Goal: Information Seeking & Learning: Find specific fact

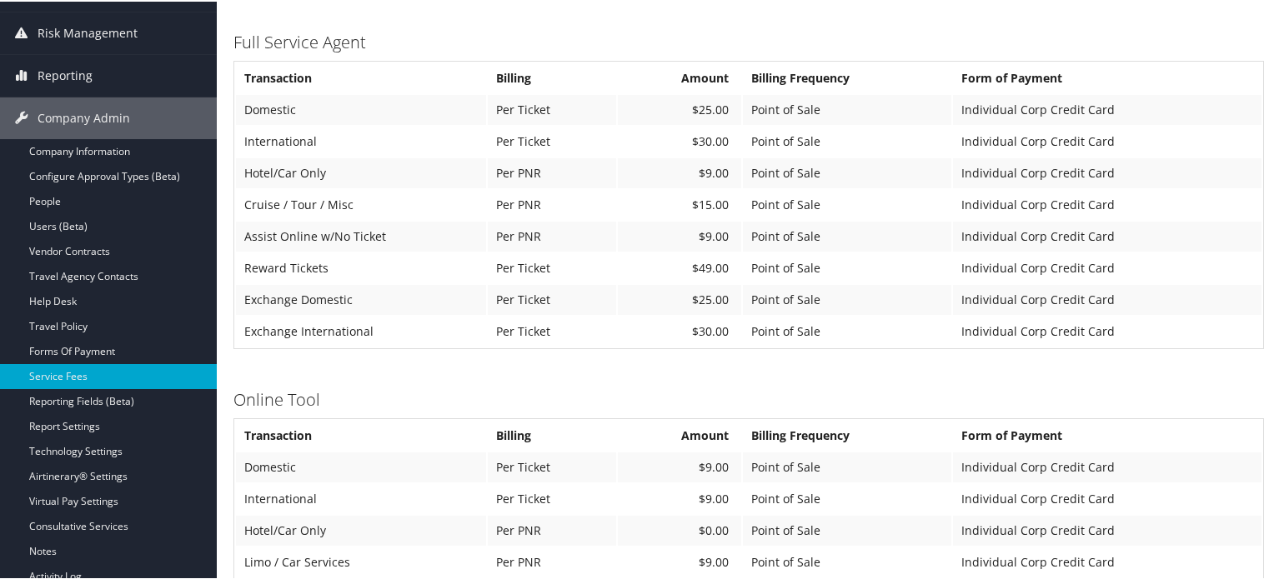
scroll to position [250, 0]
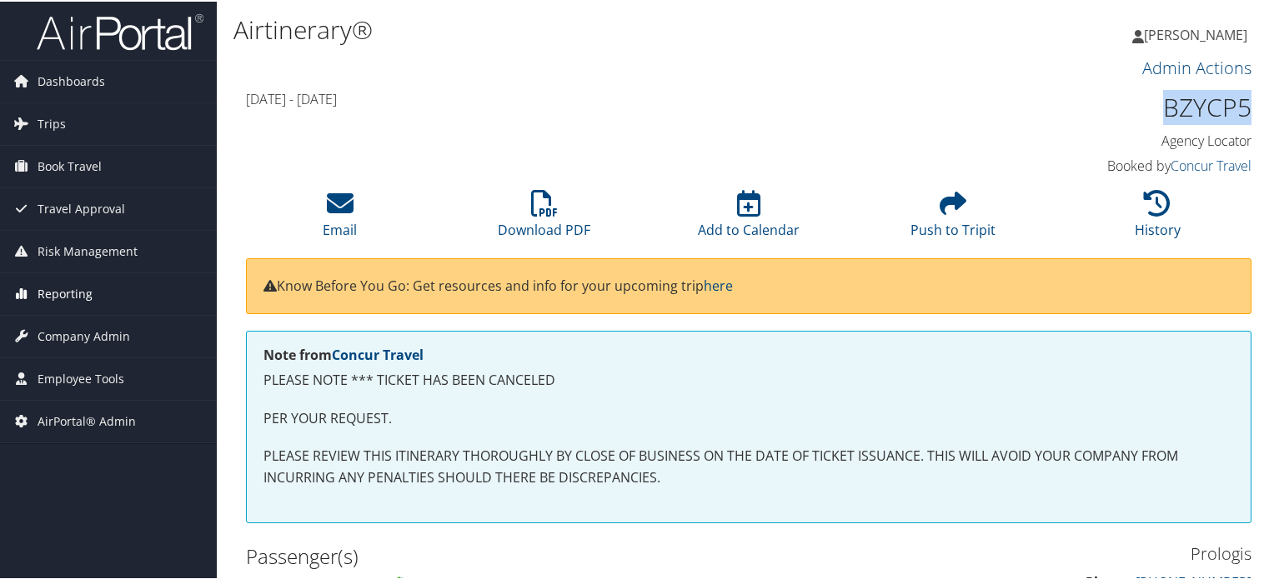
click at [64, 300] on span "Reporting" at bounding box center [65, 293] width 55 height 42
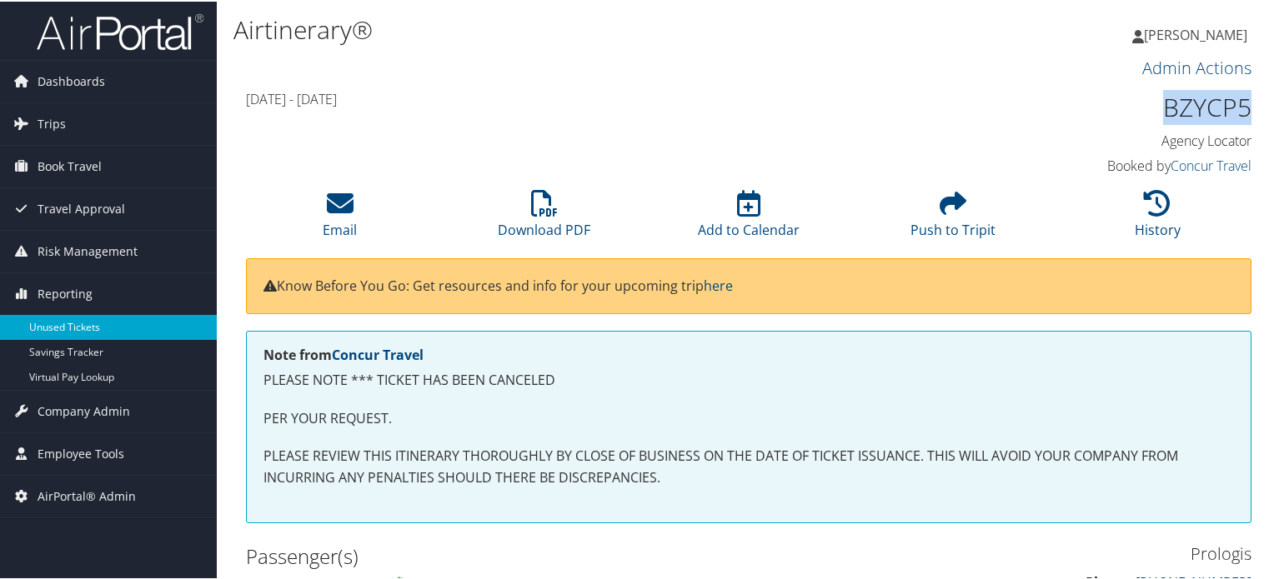
click at [66, 323] on link "Unused Tickets" at bounding box center [108, 325] width 217 height 25
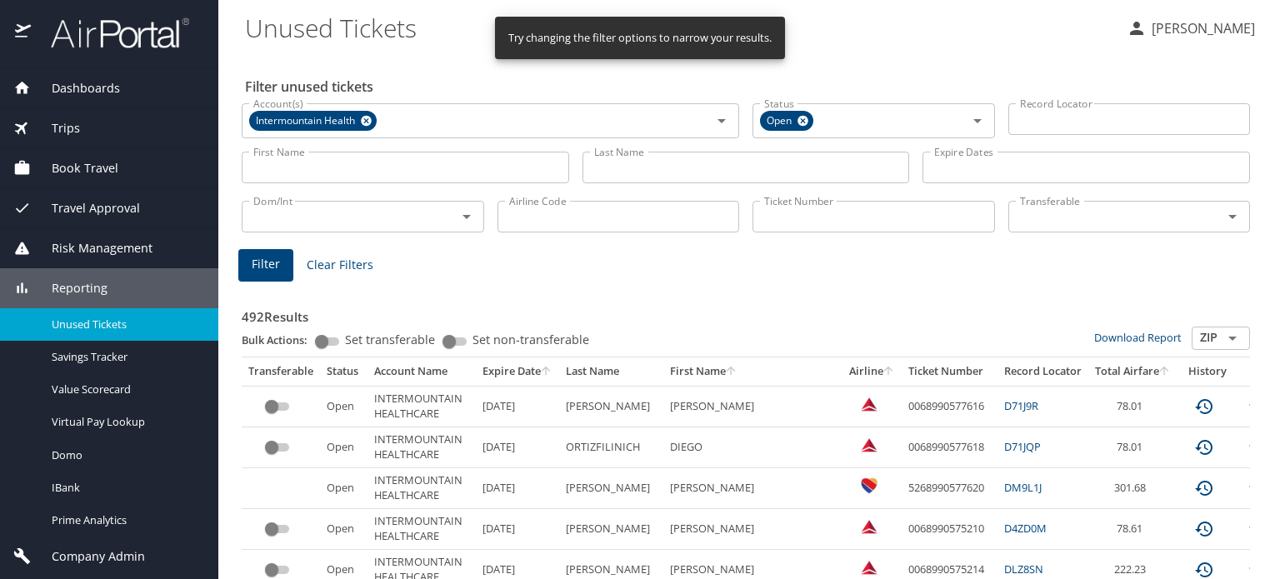
click at [233, 142] on main "Unused Tickets Kelly Smythe Filter unused tickets Account(s) Intermountain Heal…" at bounding box center [749, 289] width 1062 height 579
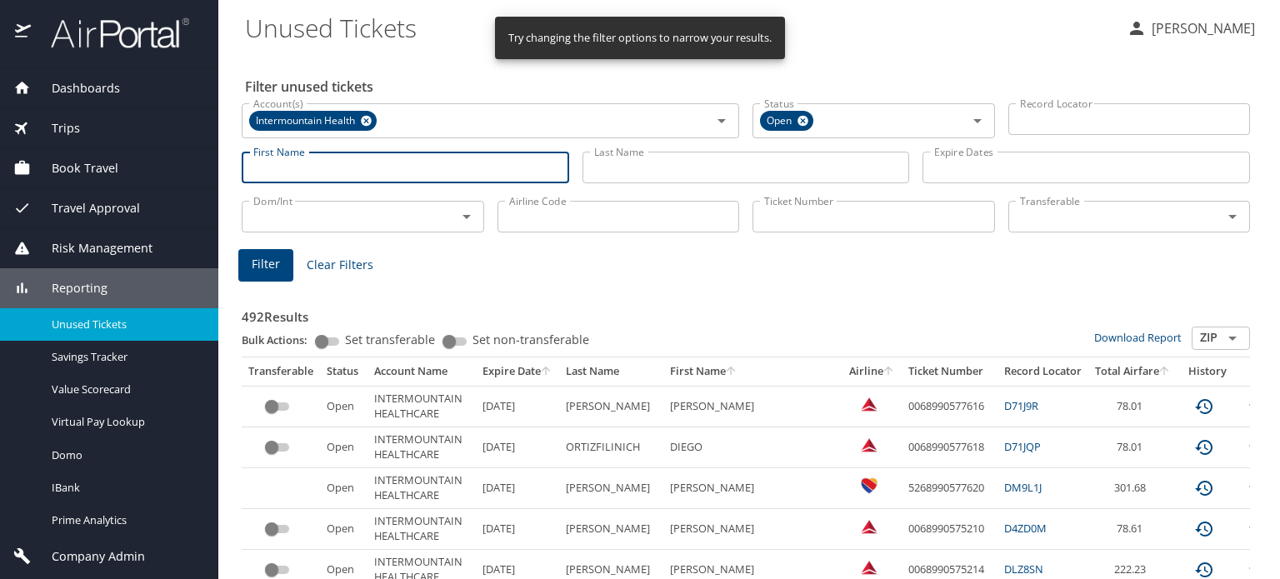
click at [255, 165] on input "First Name" at bounding box center [406, 168] width 328 height 32
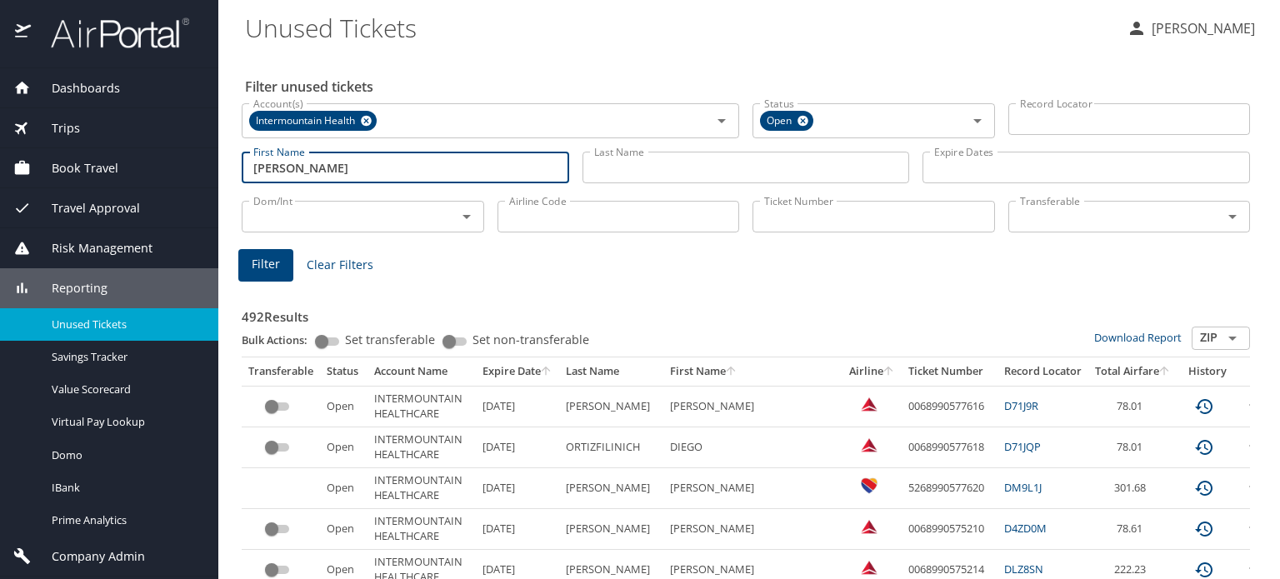
type input "kimberly"
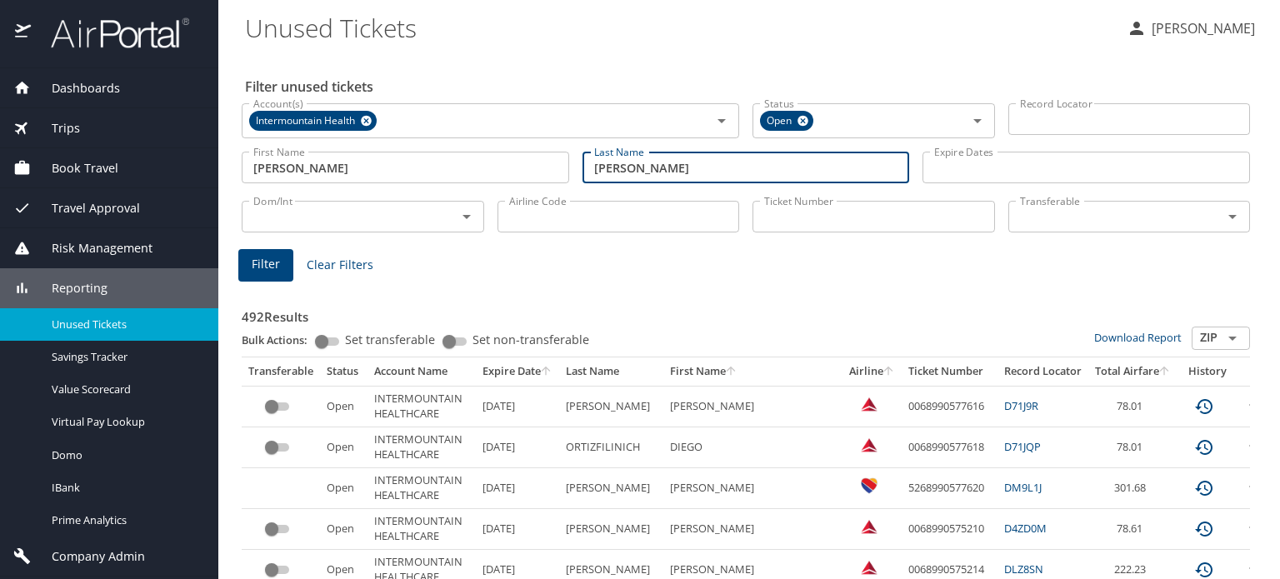
type input "allen"
click at [285, 256] on button "Filter" at bounding box center [265, 265] width 55 height 33
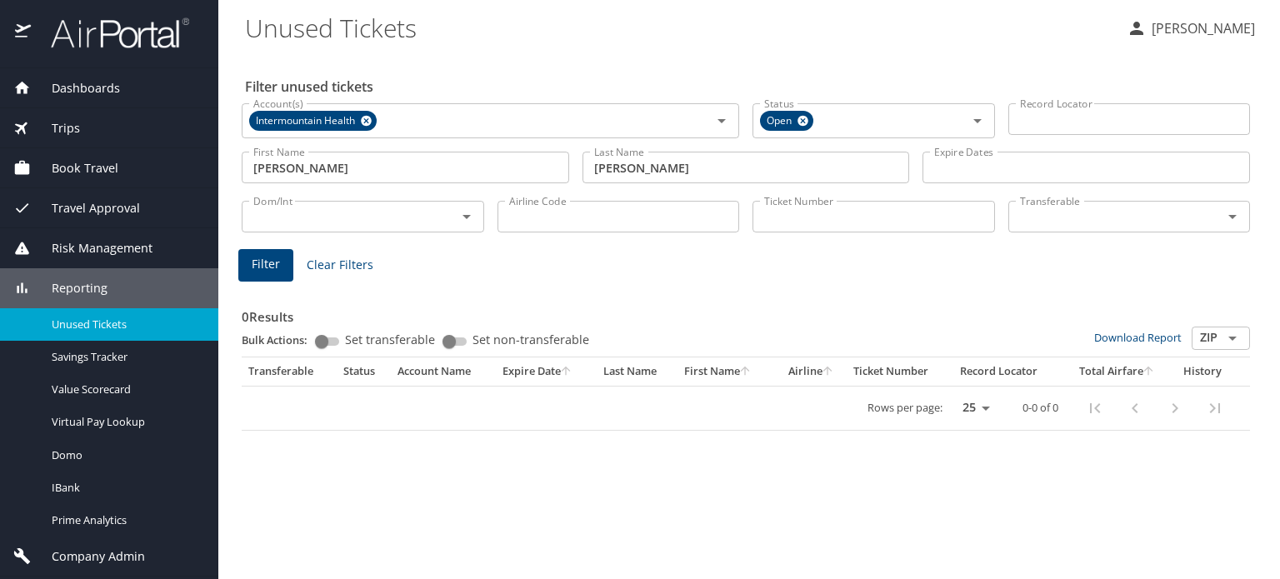
click at [333, 166] on input "kimberly" at bounding box center [406, 168] width 328 height 32
click at [273, 267] on span "Filter" at bounding box center [266, 264] width 28 height 21
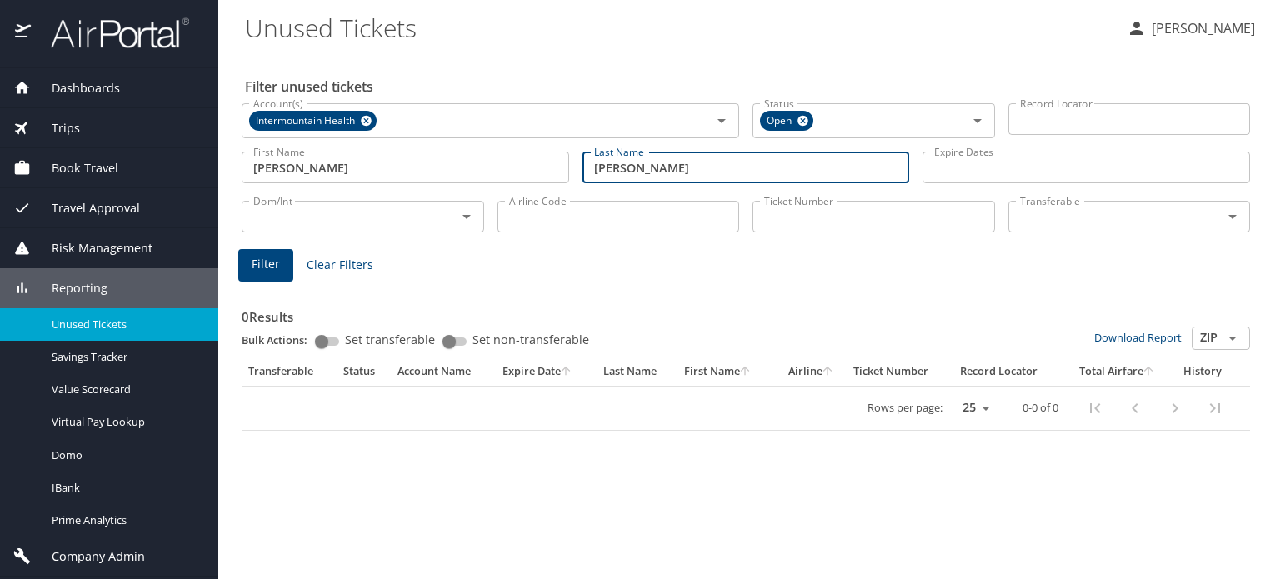
drag, startPoint x: 650, startPoint y: 169, endPoint x: 542, endPoint y: 180, distance: 108.9
click at [542, 180] on div "First Name kimberly d First Name Last Name allen Last Name Expire Dates Expire …" at bounding box center [746, 167] width 1022 height 59
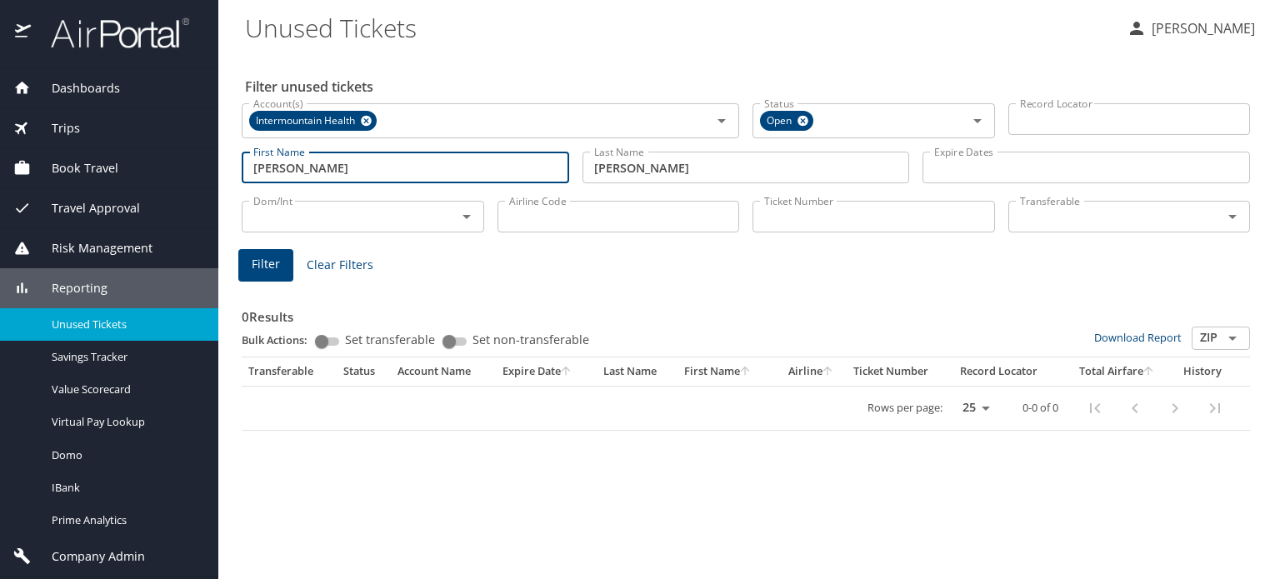
drag, startPoint x: 325, startPoint y: 163, endPoint x: 92, endPoint y: 176, distance: 233.8
click at [92, 176] on div "Dashboards AirPortal 360™ Manager AirPortal 360™ Agent My Travel Dashboard Trip…" at bounding box center [640, 289] width 1280 height 579
type input "ji"
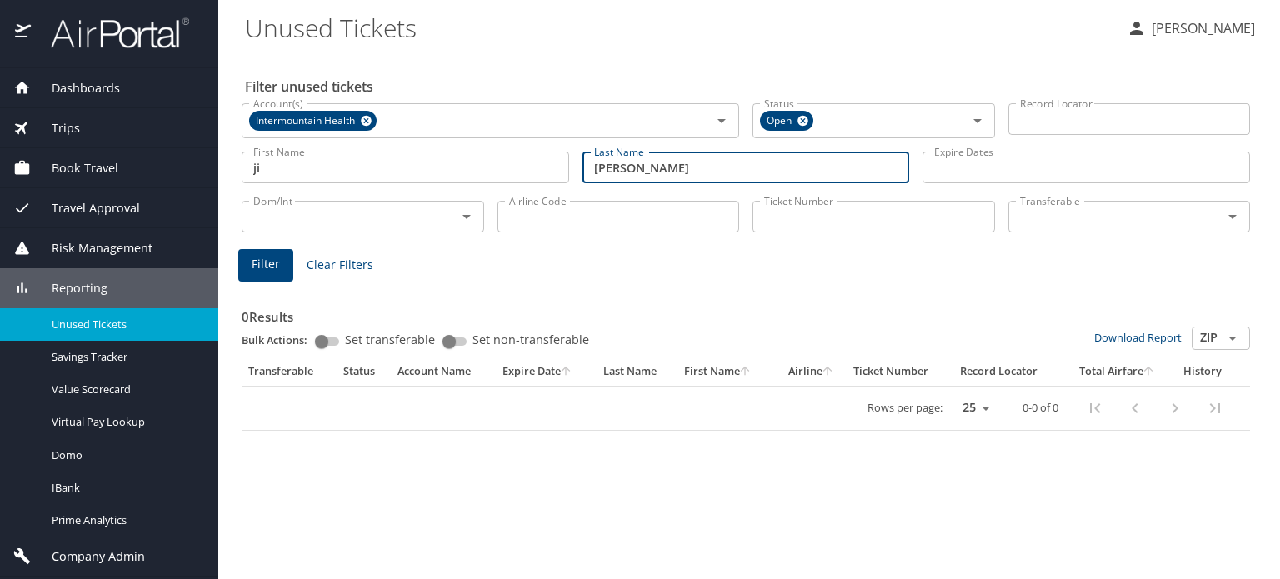
type input "kim"
click at [277, 269] on span "Filter" at bounding box center [266, 264] width 28 height 21
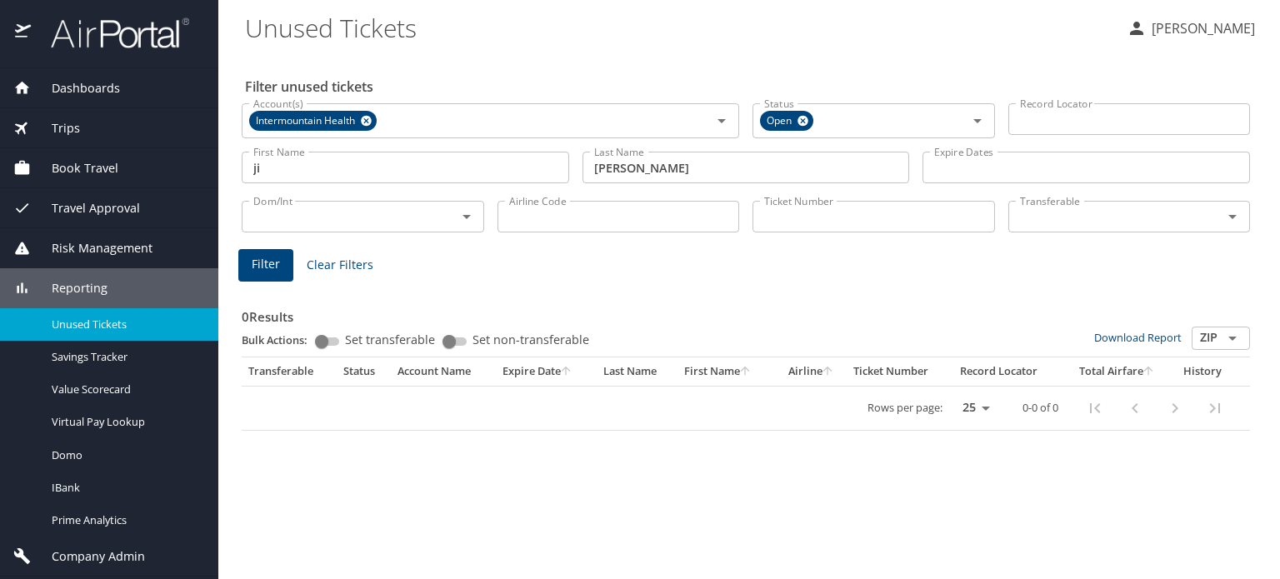
click at [57, 124] on span "Trips" at bounding box center [55, 128] width 49 height 18
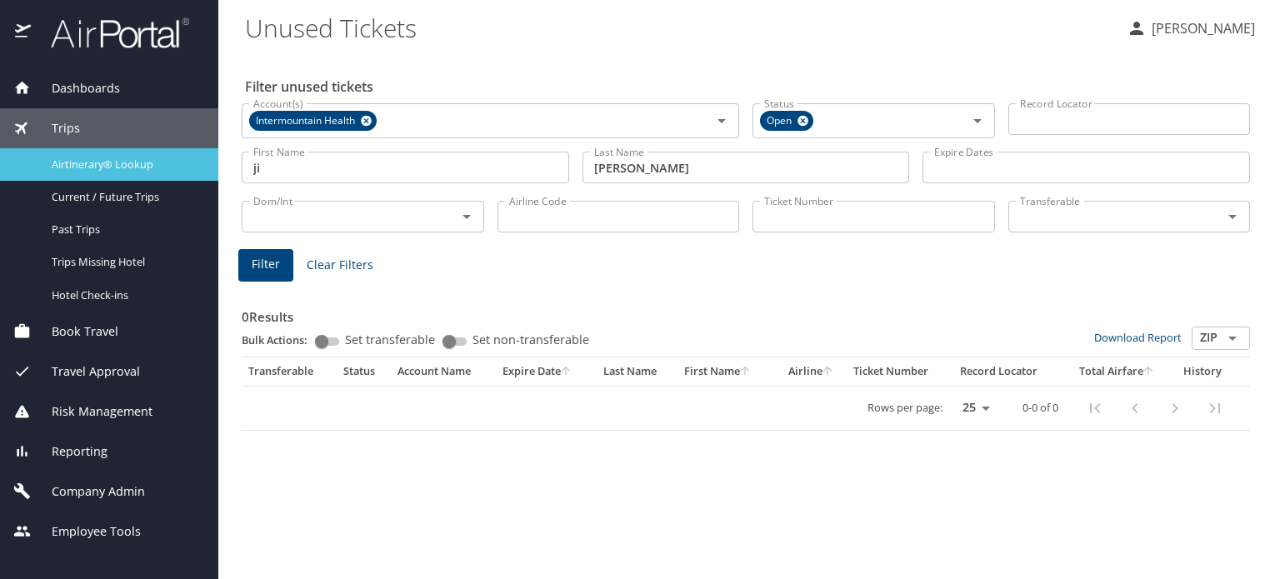
click at [66, 159] on span "Airtinerary® Lookup" at bounding box center [125, 165] width 147 height 16
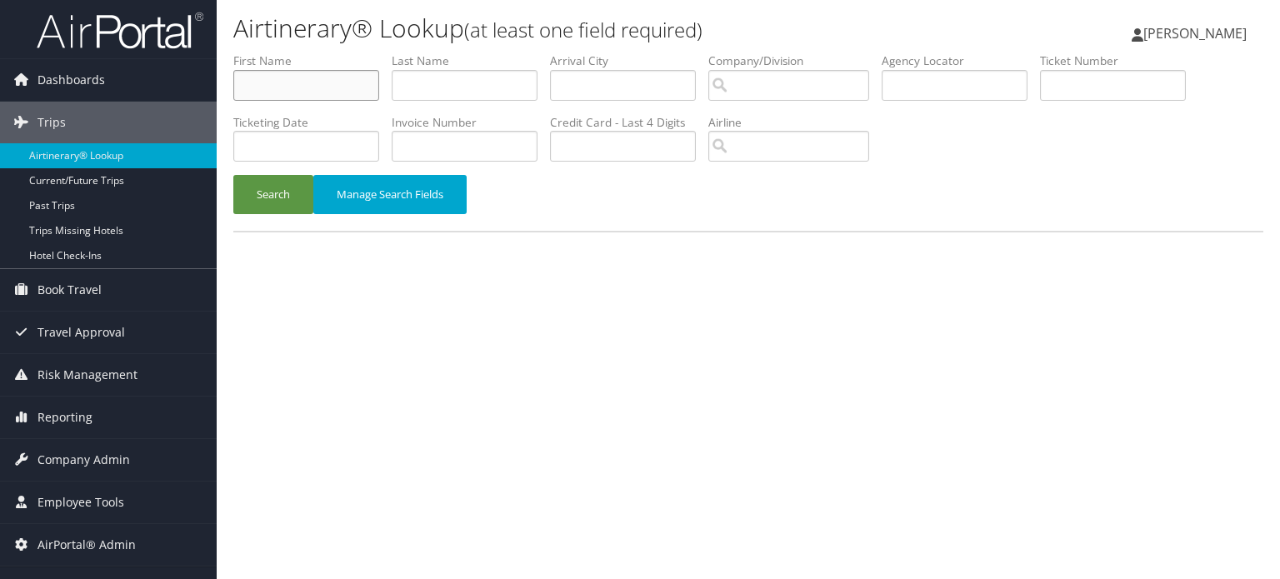
click at [315, 73] on input "text" at bounding box center [306, 85] width 146 height 31
type input "ji"
type input "kim"
click at [282, 193] on button "Search" at bounding box center [273, 194] width 80 height 39
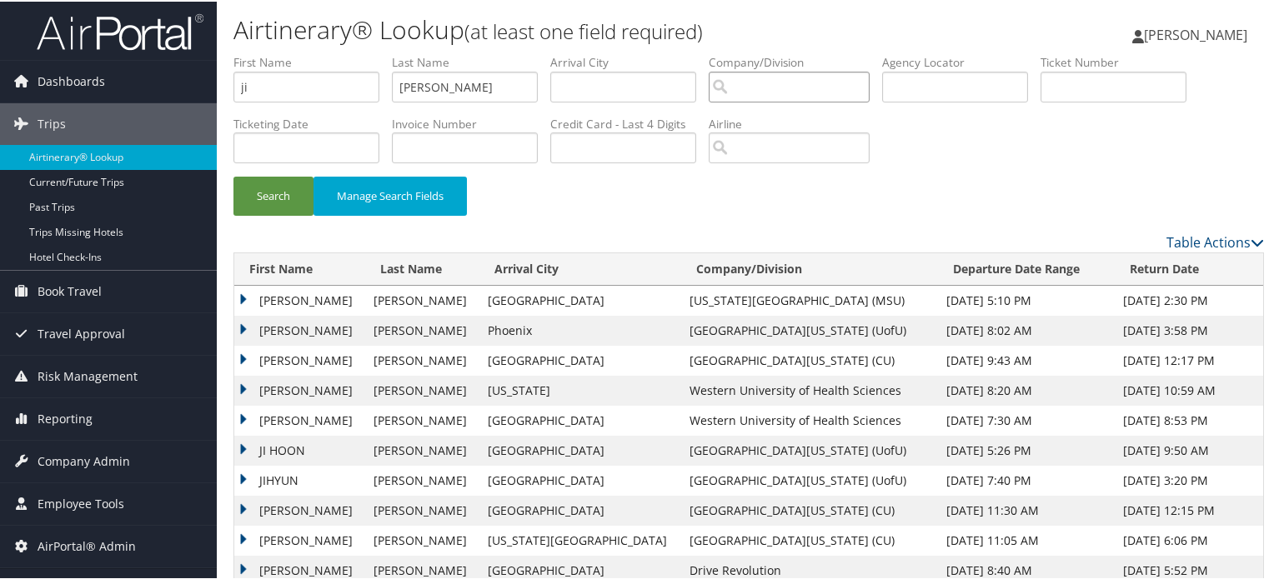
click at [743, 83] on input "search" at bounding box center [789, 85] width 161 height 31
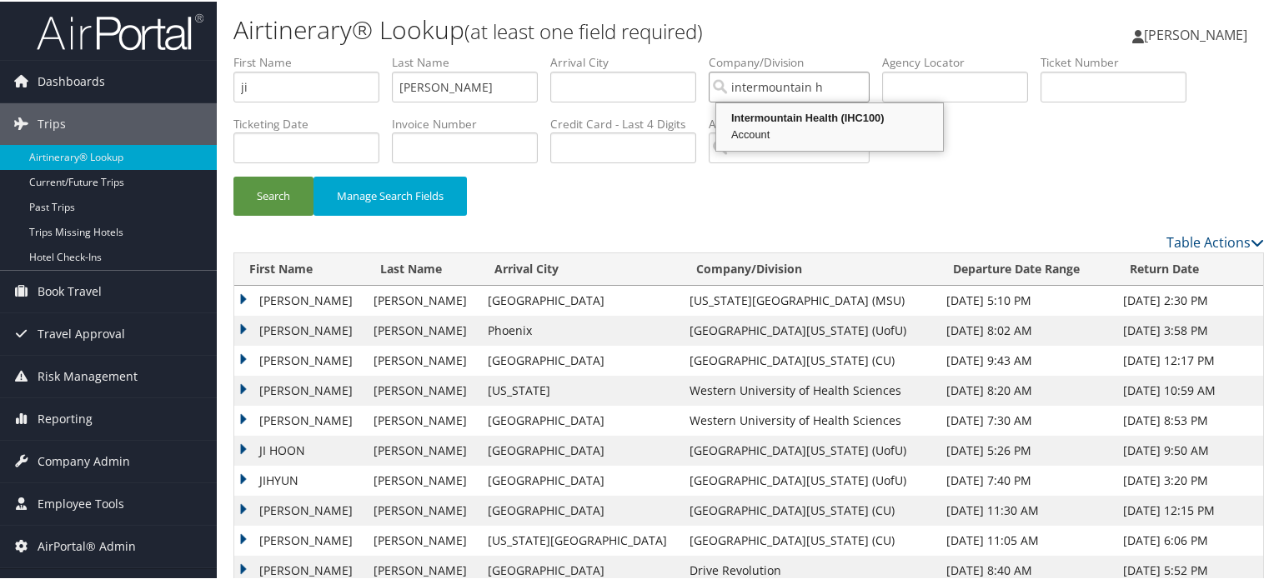
click at [739, 125] on div "Account" at bounding box center [830, 133] width 222 height 17
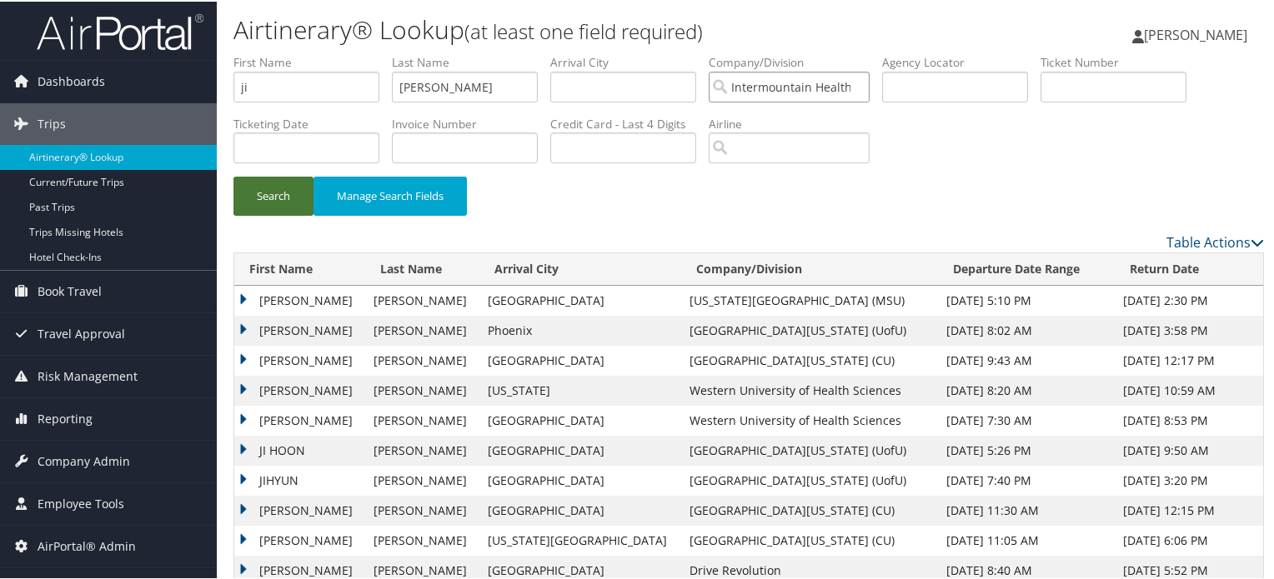
type input "Intermountain Health"
click at [253, 193] on button "Search" at bounding box center [273, 194] width 80 height 39
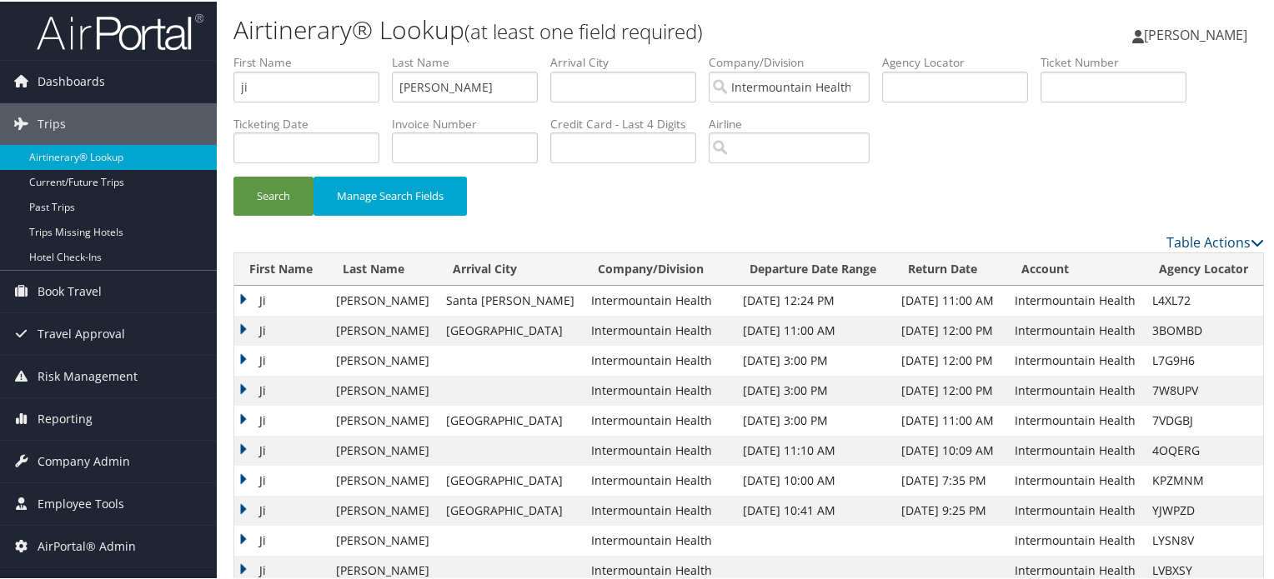
click at [240, 323] on td "Ji" at bounding box center [280, 329] width 93 height 30
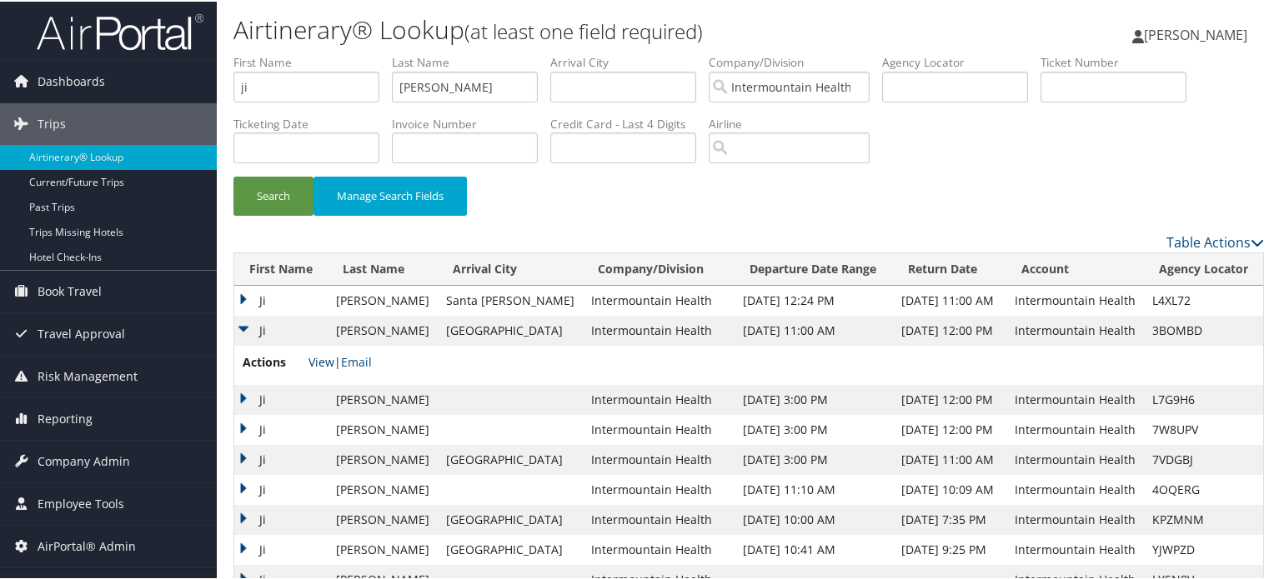
click at [321, 363] on link "View" at bounding box center [321, 361] width 26 height 16
click at [242, 329] on td "Ji" at bounding box center [280, 329] width 93 height 30
